Goal: Find specific page/section: Find specific page/section

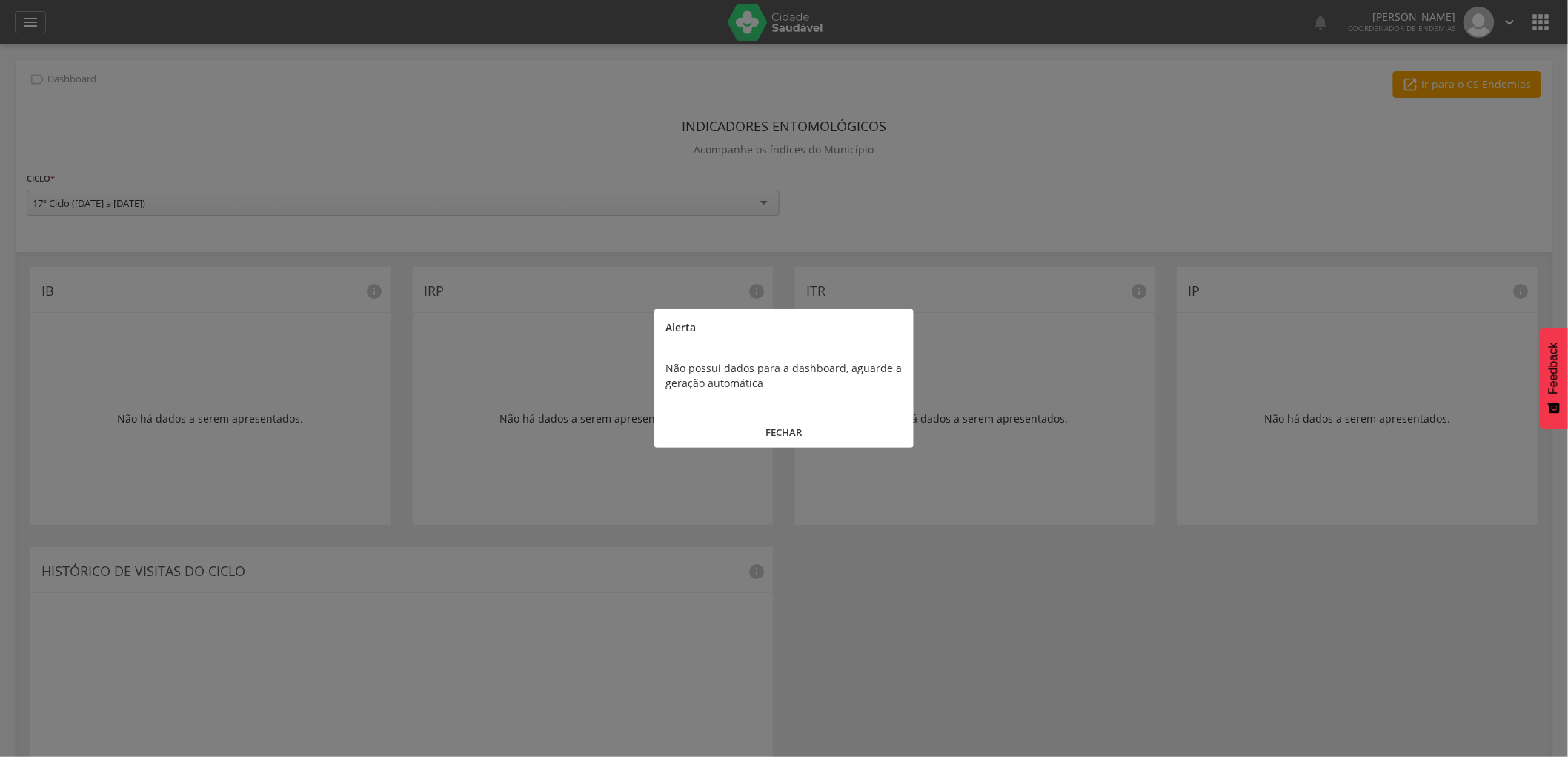
click at [772, 433] on button "FECHAR" at bounding box center [784, 432] width 259 height 32
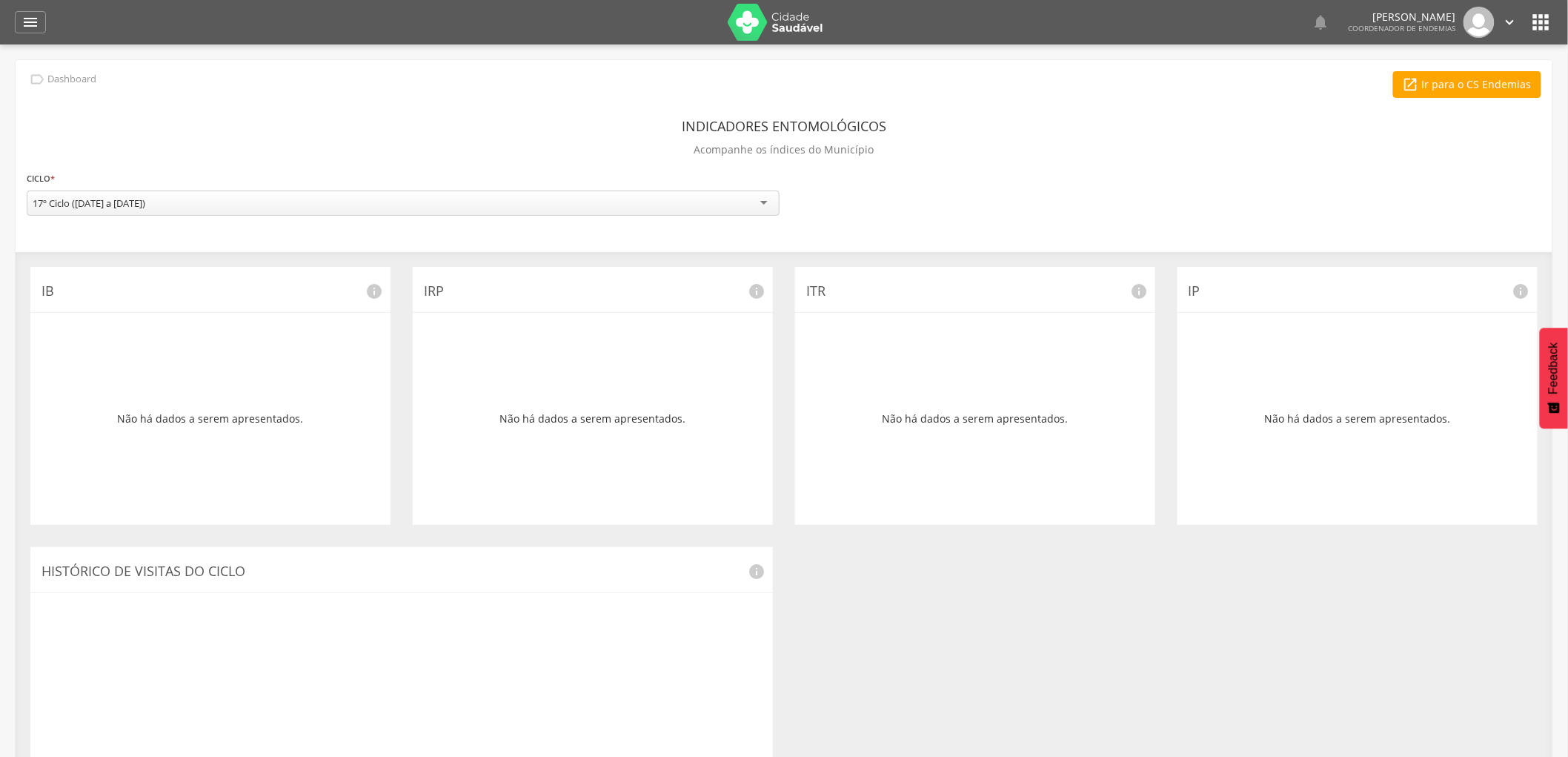
click at [763, 209] on div "17º Ciclo ([DATE] a [DATE])" at bounding box center [403, 203] width 752 height 25
click at [32, 16] on icon "" at bounding box center [30, 22] width 18 height 18
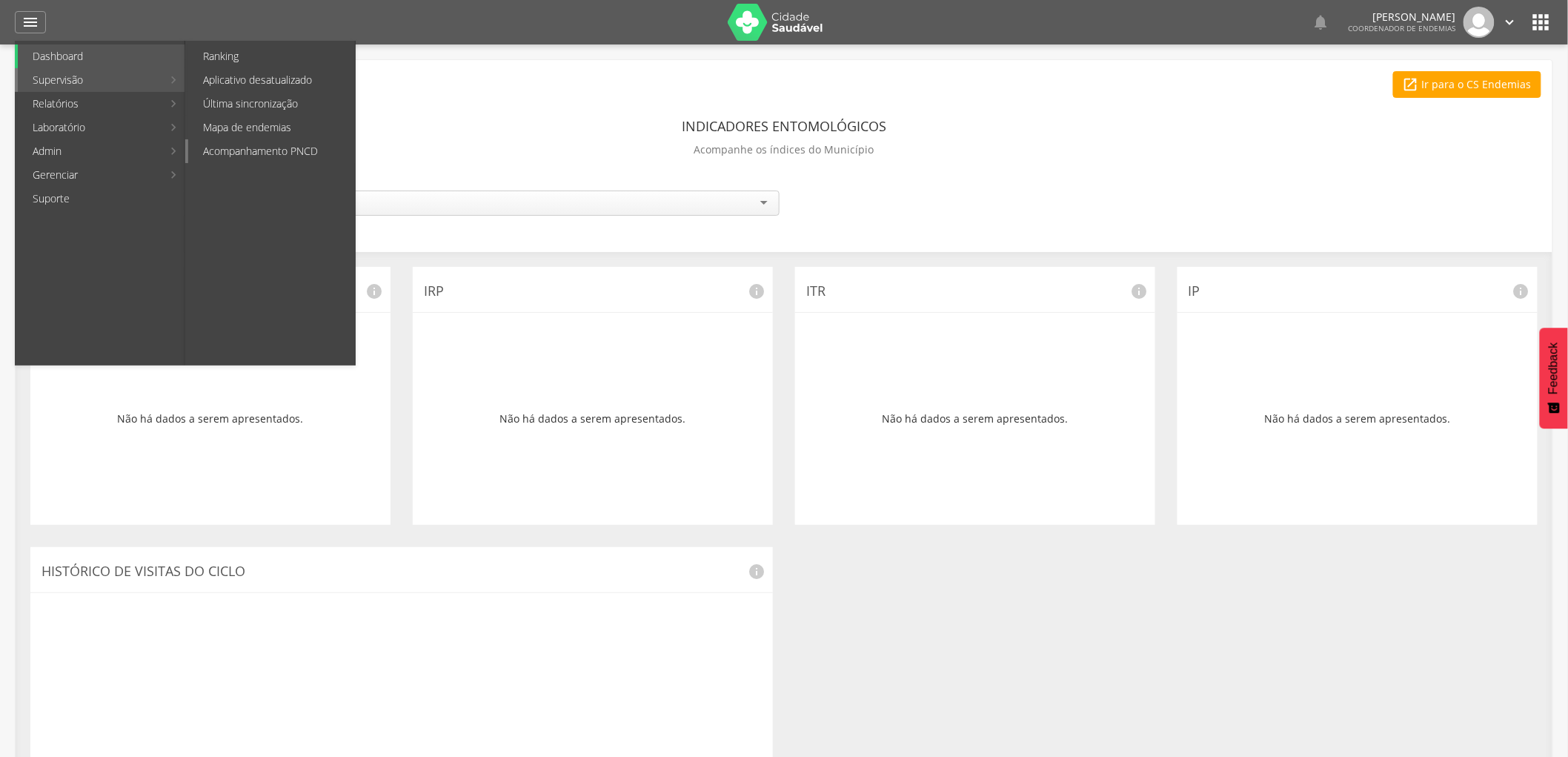
click at [264, 150] on link "Acompanhamento PNCD" at bounding box center [272, 151] width 167 height 24
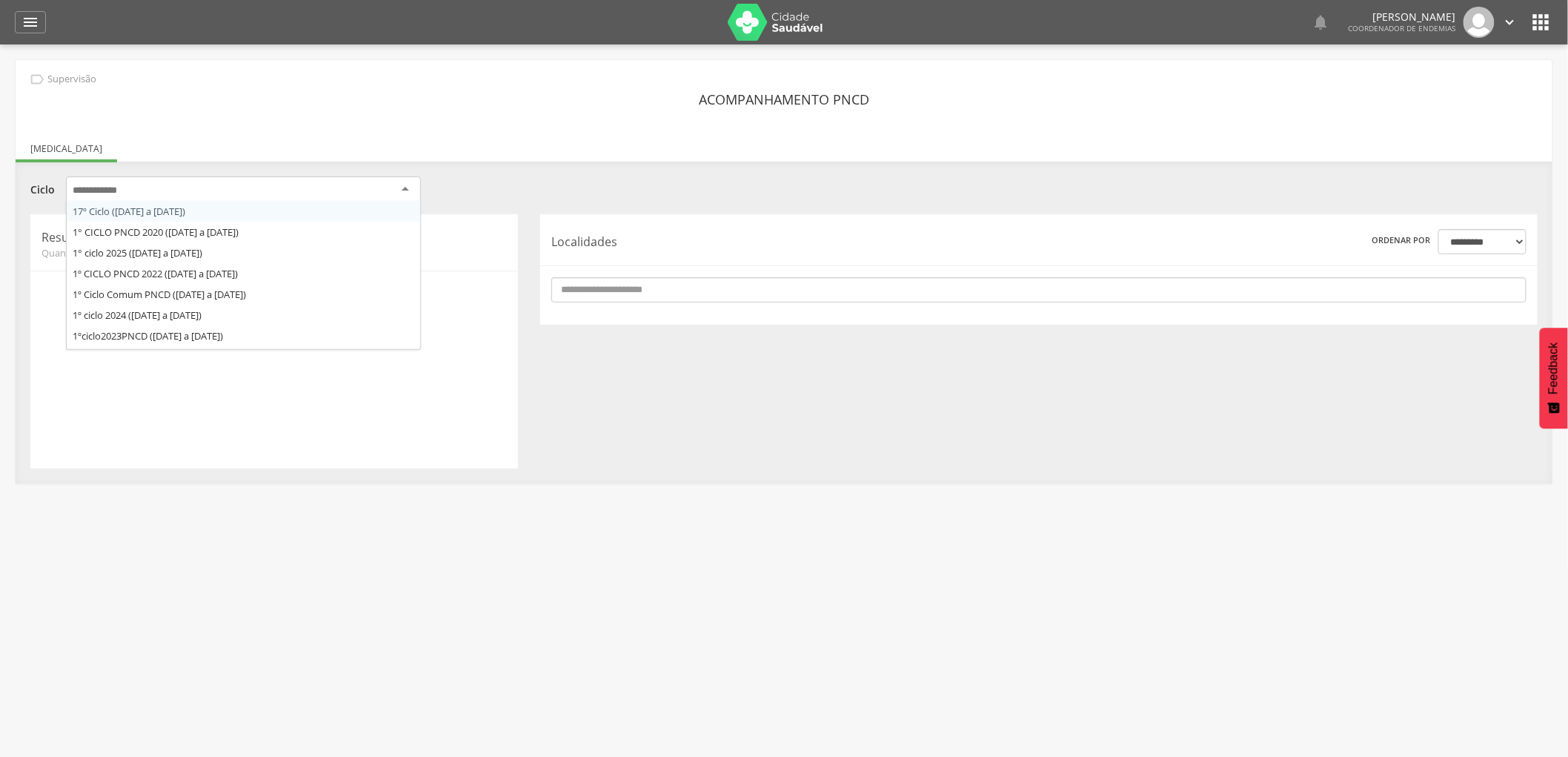
click at [401, 186] on div at bounding box center [243, 190] width 355 height 27
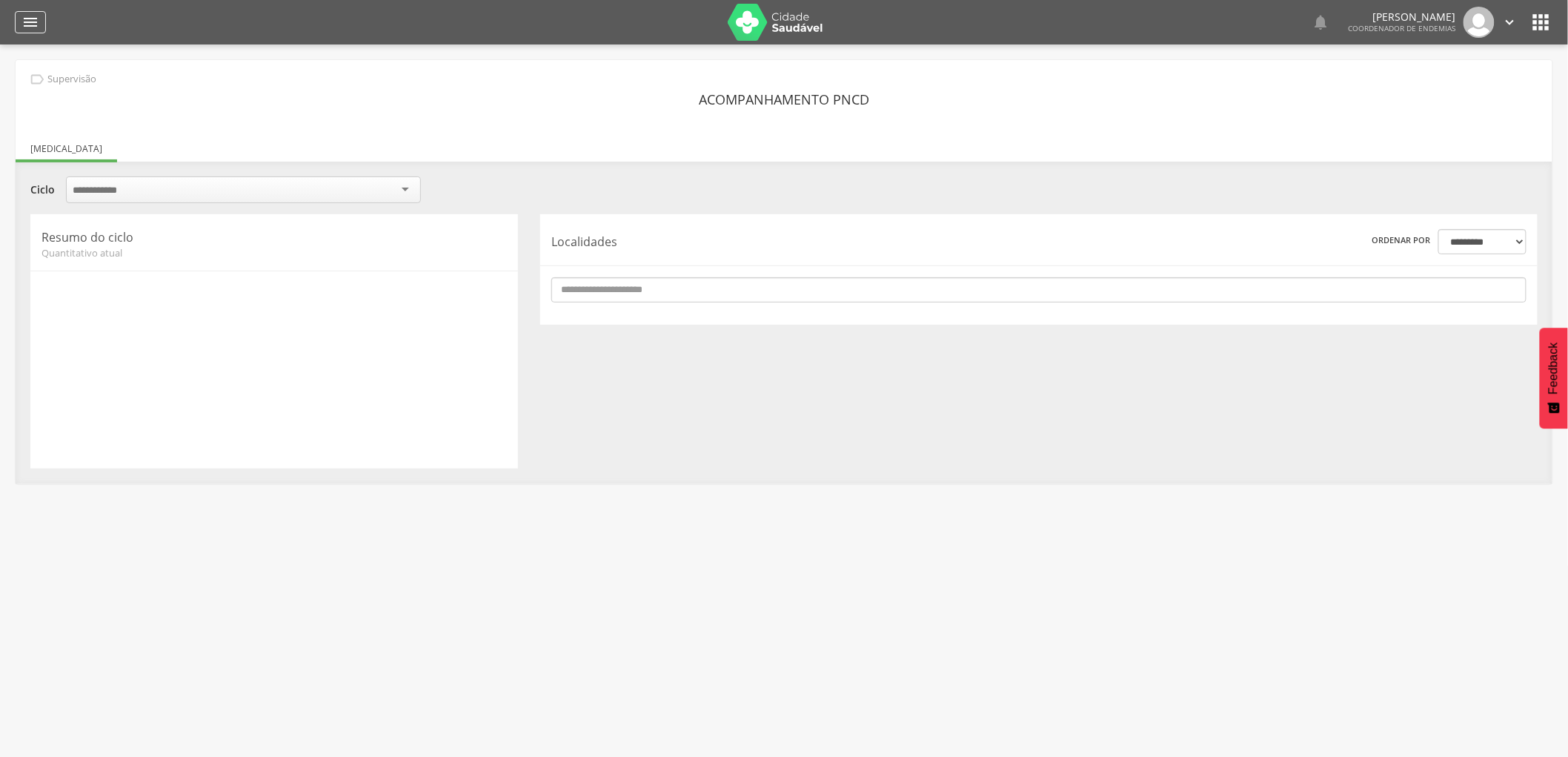
click at [28, 16] on icon "" at bounding box center [30, 22] width 18 height 18
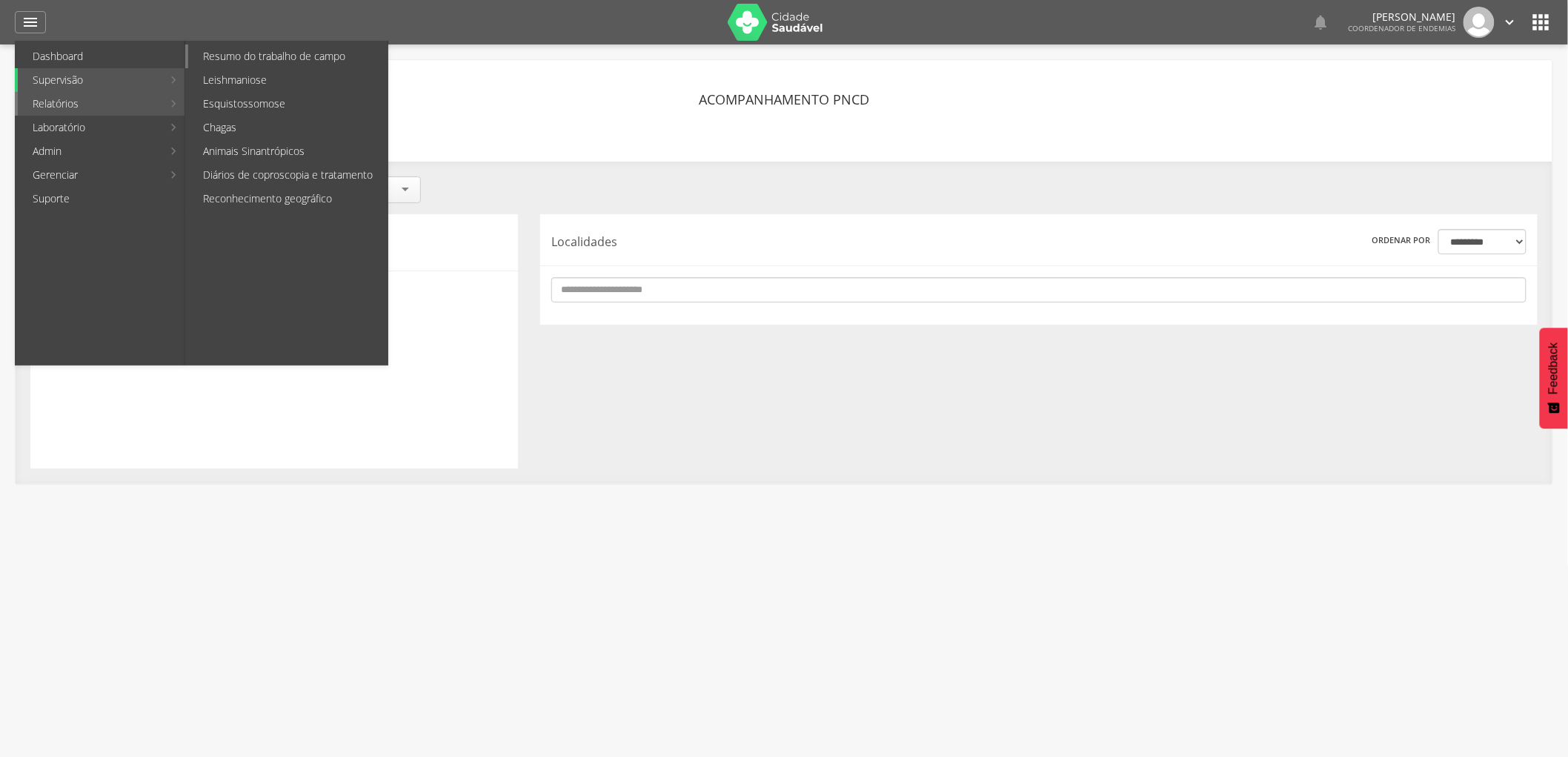
click at [246, 54] on link "Resumo do trabalho de campo" at bounding box center [288, 56] width 200 height 24
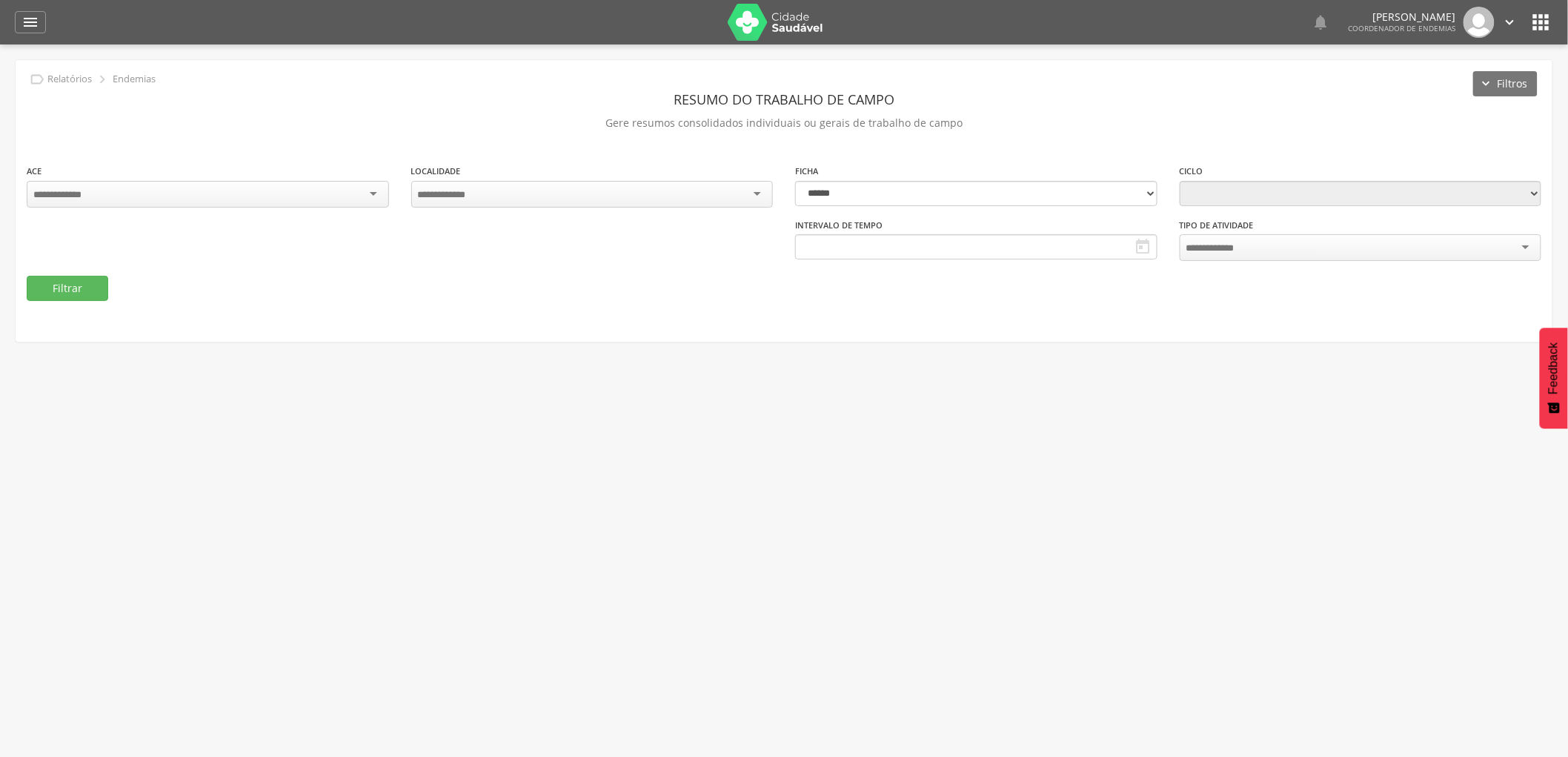
type input "**********"
